Goal: Find specific page/section: Find specific page/section

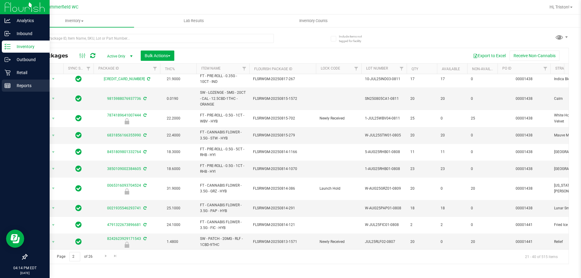
click at [4, 87] on div "Reports" at bounding box center [26, 86] width 48 height 12
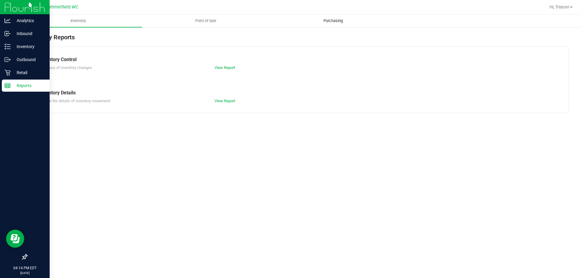
click at [321, 21] on span "Purchasing" at bounding box center [333, 20] width 36 height 5
click at [205, 25] on uib-tab-heading "Point of Sale" at bounding box center [205, 21] width 127 height 12
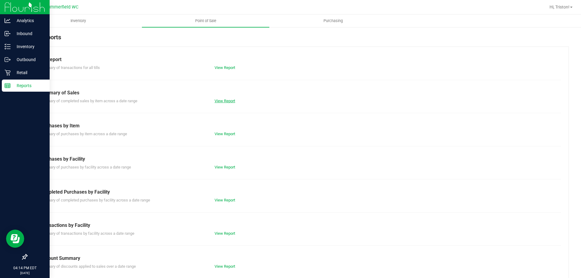
click at [220, 101] on link "View Report" at bounding box center [225, 101] width 21 height 5
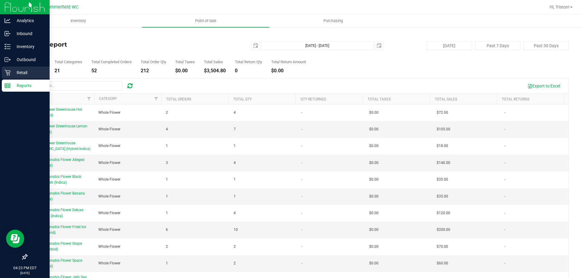
click at [14, 71] on p "Retail" at bounding box center [29, 72] width 36 height 7
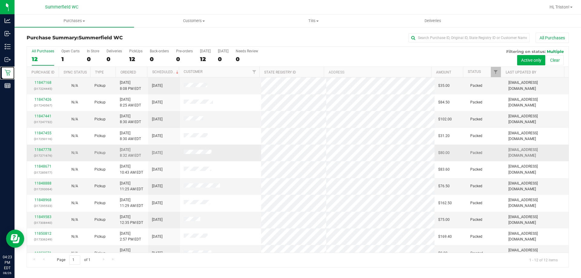
scroll to position [26, 0]
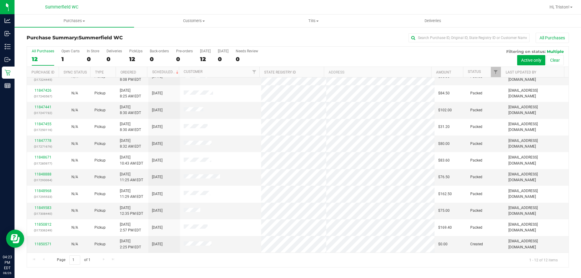
click at [328, 40] on div "All Purchases" at bounding box center [388, 38] width 362 height 10
